Goal: Check status: Check status

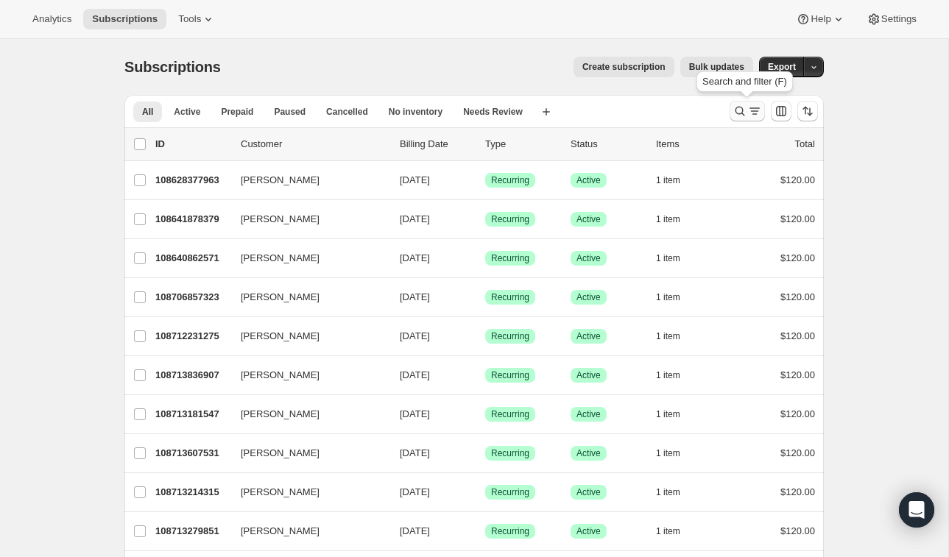
click at [744, 108] on icon "Search and filter results" at bounding box center [739, 111] width 15 height 15
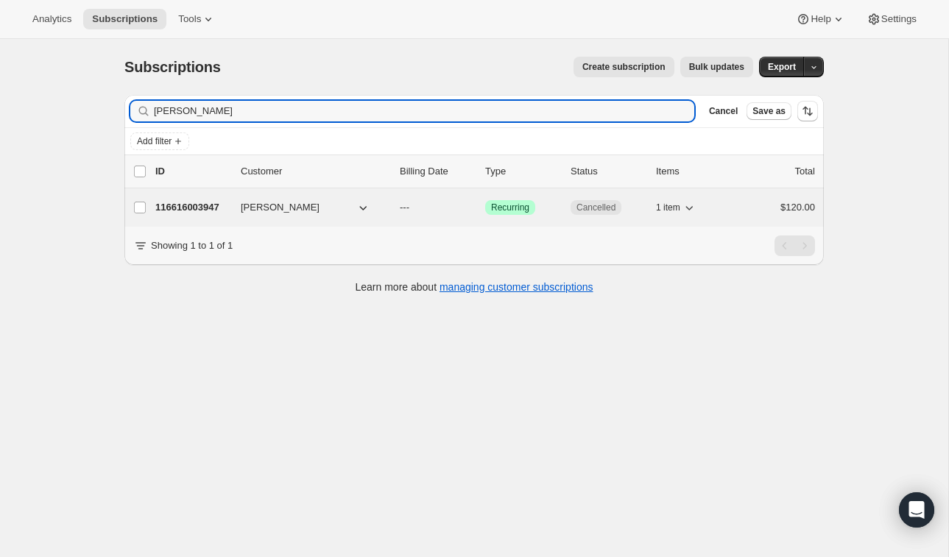
type input "[PERSON_NAME]"
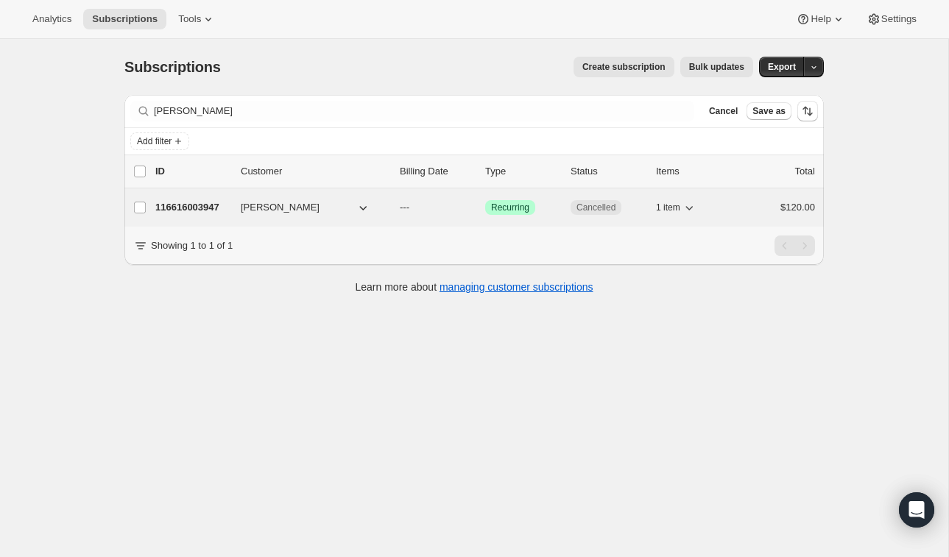
click at [191, 208] on p "116616003947" at bounding box center [192, 207] width 74 height 15
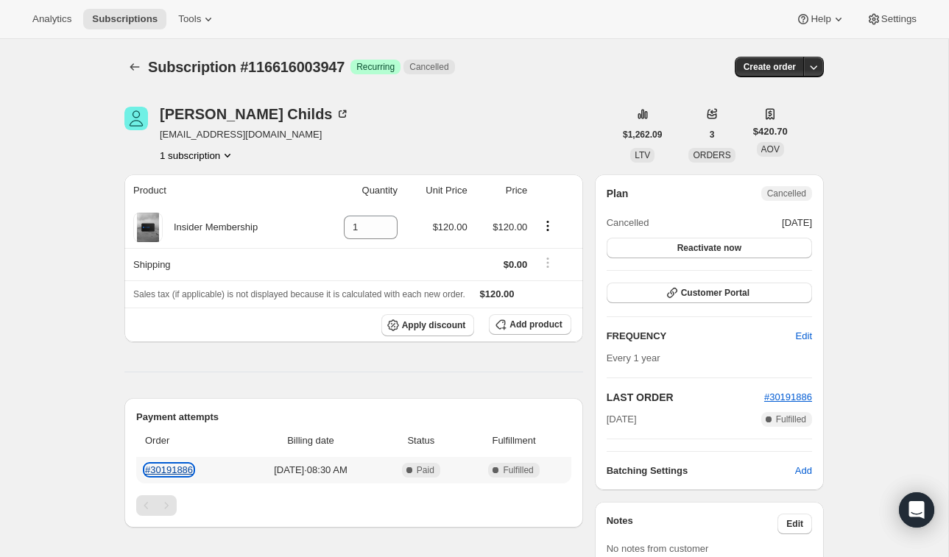
click at [170, 469] on link "#30191886" at bounding box center [169, 469] width 48 height 11
